Goal: Check status: Check status

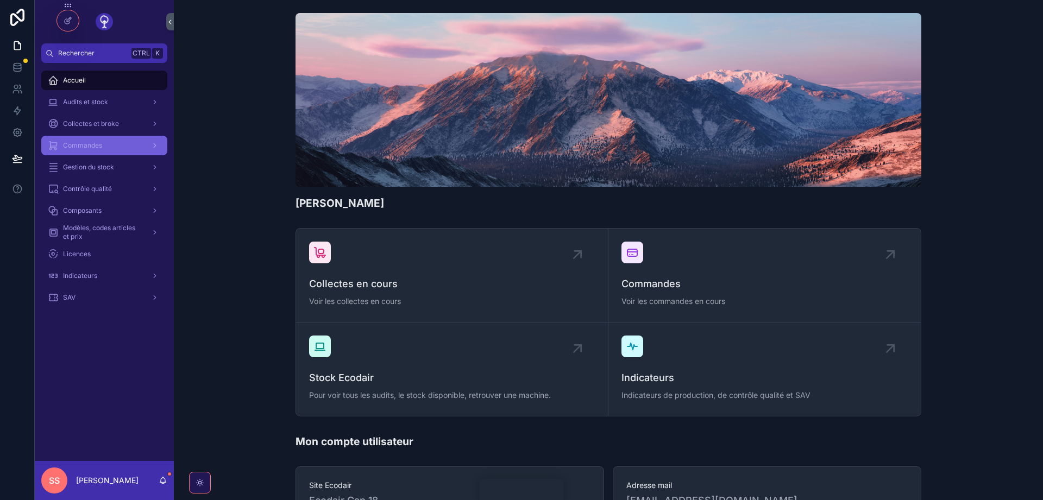
click at [106, 143] on div "Commandes" at bounding box center [104, 145] width 113 height 17
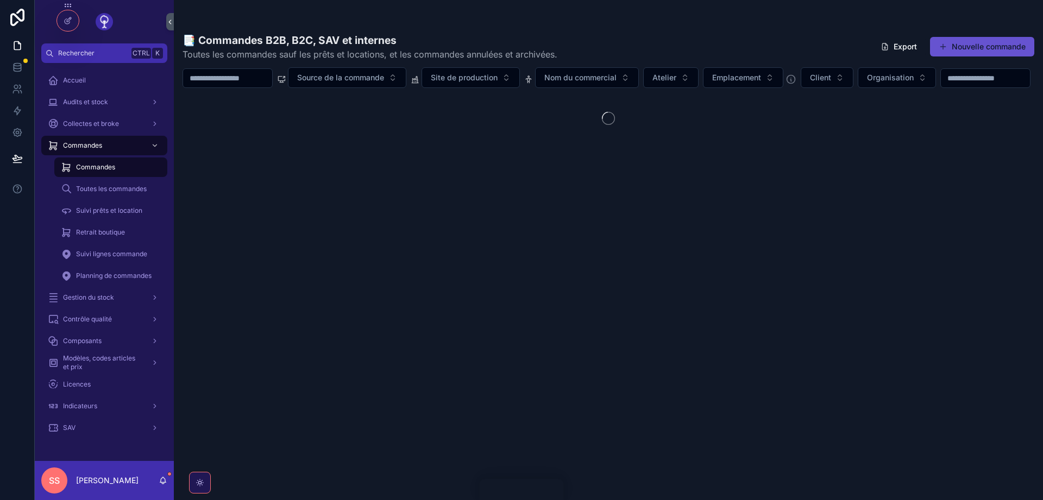
click at [238, 77] on input "scrollable content" at bounding box center [227, 78] width 89 height 15
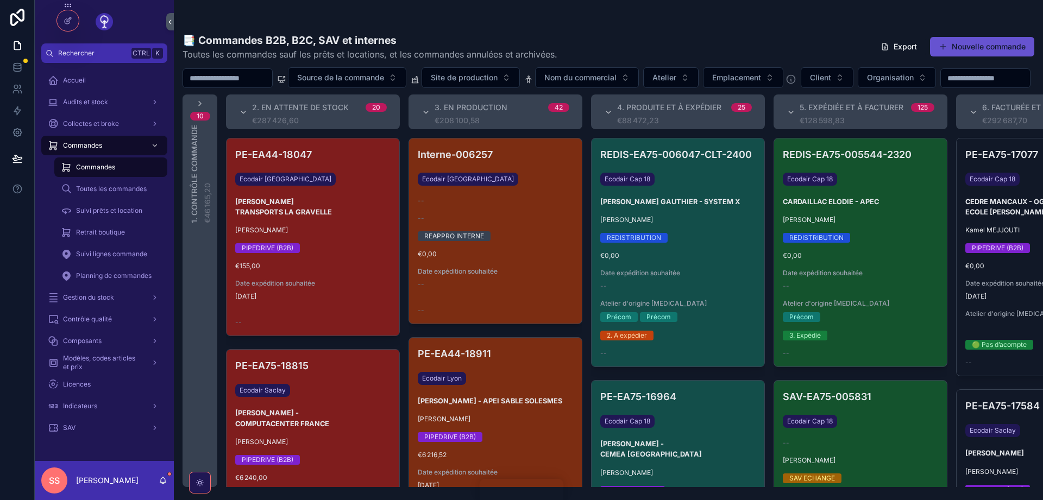
click at [212, 78] on input "scrollable content" at bounding box center [227, 78] width 89 height 15
paste input "**********"
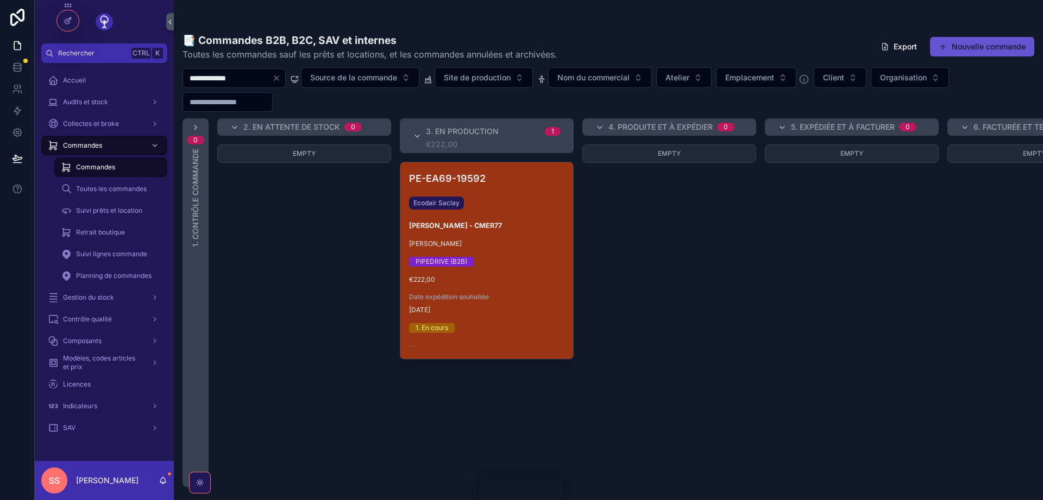
type input "**********"
click at [525, 237] on div "PE-EA69-19592 Ecodair [PERSON_NAME] - CMER77 [PERSON_NAME]MAIDI PIPEDRIVE (B2B)…" at bounding box center [486, 260] width 173 height 197
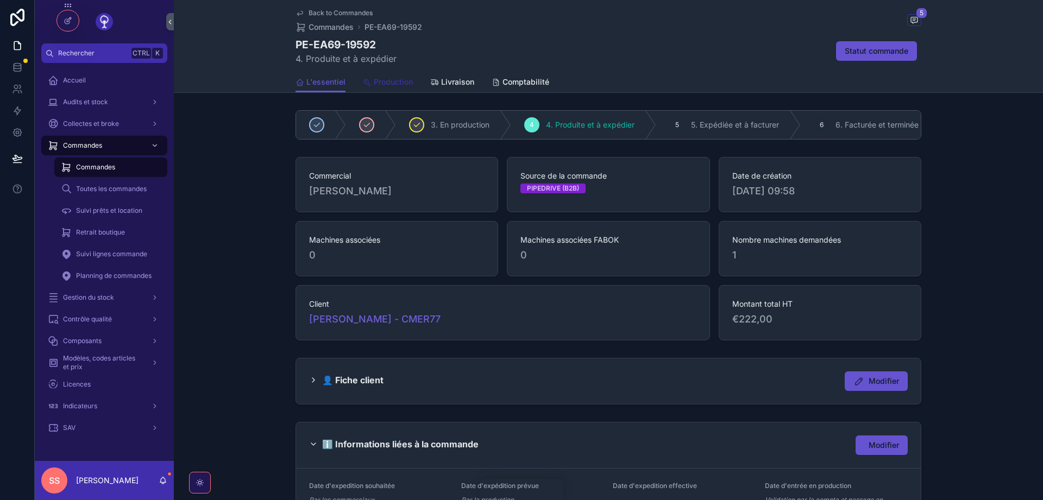
click at [401, 81] on span "Production" at bounding box center [393, 82] width 39 height 11
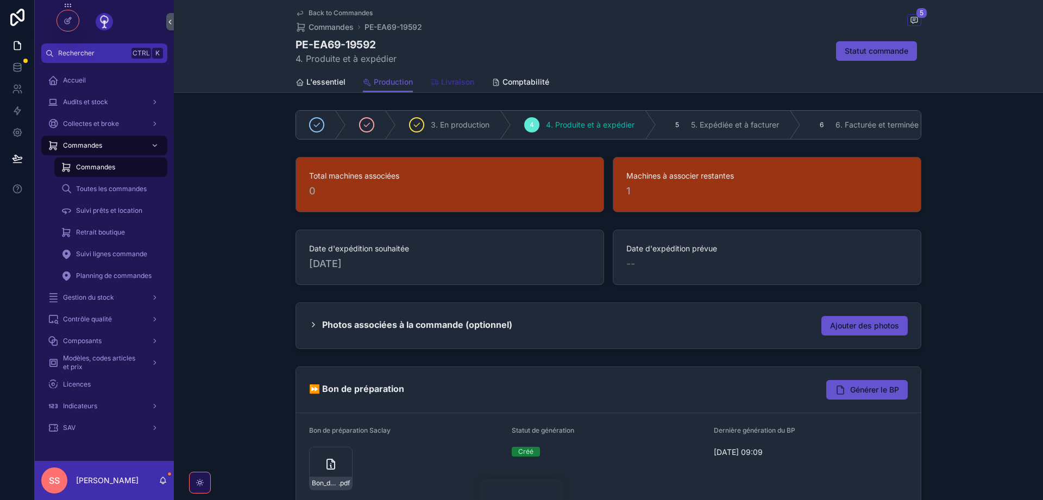
click at [458, 85] on span "Livraison" at bounding box center [457, 82] width 33 height 11
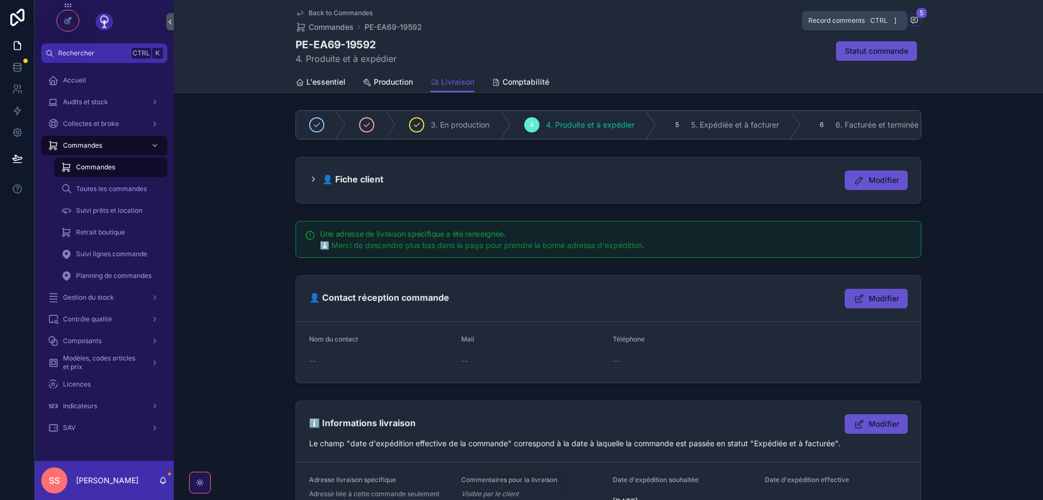
click at [919, 18] on span "scrollable content" at bounding box center [914, 20] width 14 height 12
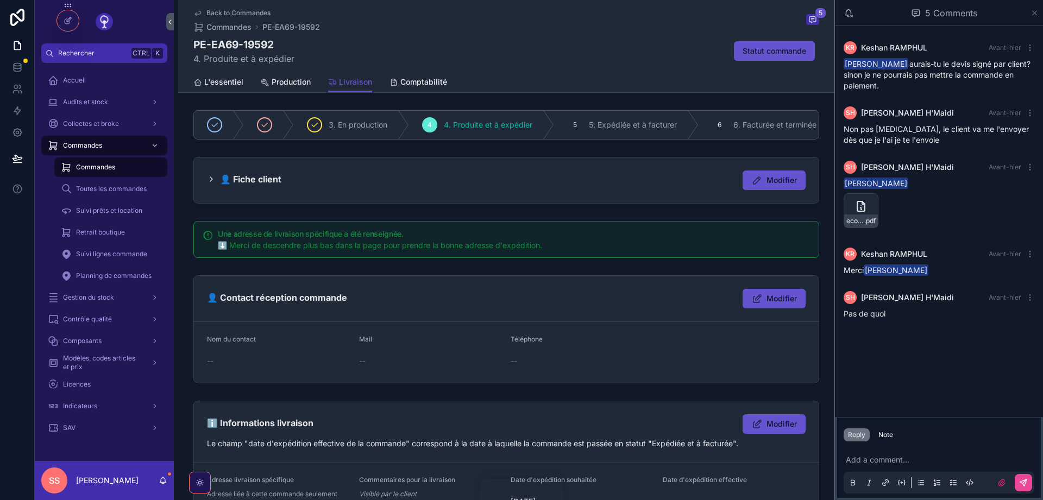
click at [1038, 14] on icon "scrollable content" at bounding box center [1034, 13] width 8 height 9
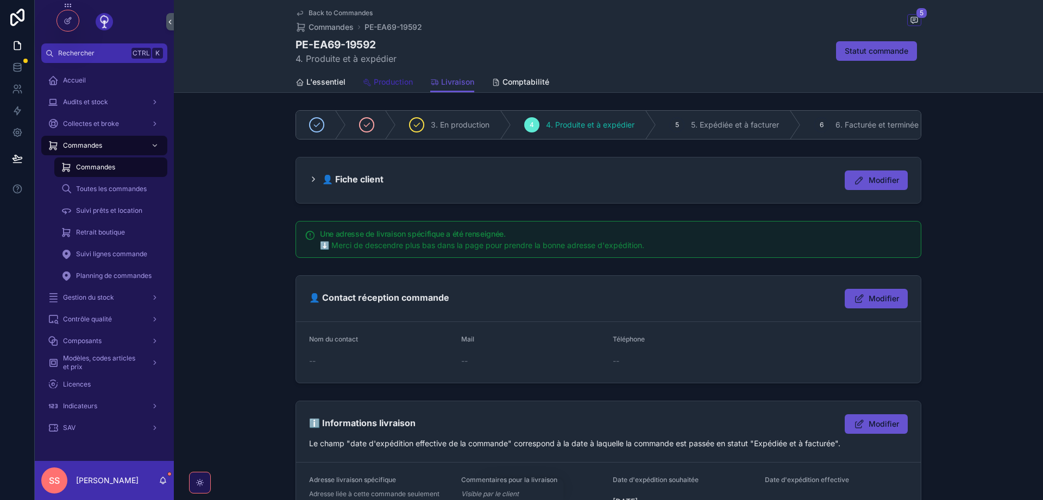
click at [392, 80] on span "Production" at bounding box center [393, 82] width 39 height 11
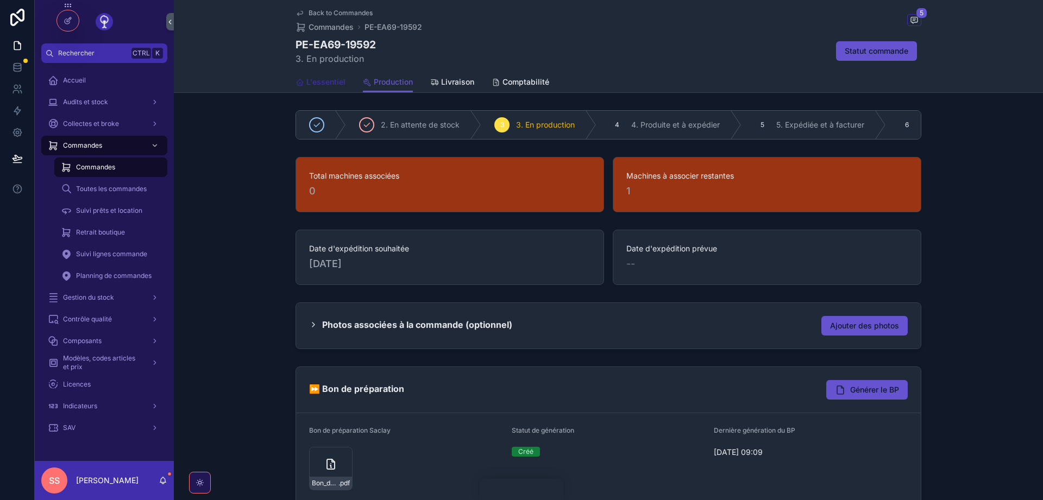
click at [317, 80] on span "L'essentiel" at bounding box center [325, 82] width 39 height 11
